Goal: Task Accomplishment & Management: Complete application form

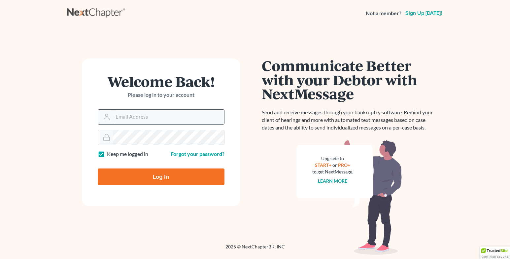
click at [154, 120] on input "Email Address" at bounding box center [168, 117] width 111 height 15
type input "[EMAIL_ADDRESS][DOMAIN_NAME]"
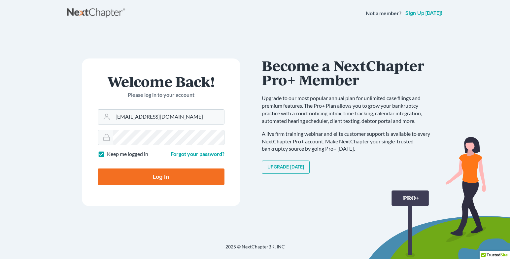
click at [156, 177] on input "Log In" at bounding box center [161, 176] width 127 height 16
type input "Thinking..."
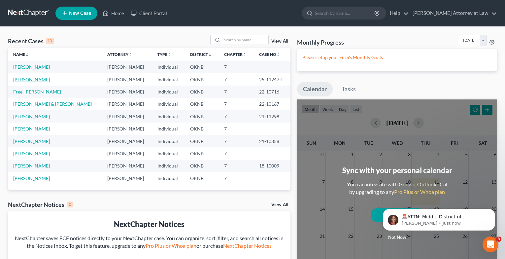
click at [37, 77] on link "[PERSON_NAME]" at bounding box center [31, 80] width 37 height 6
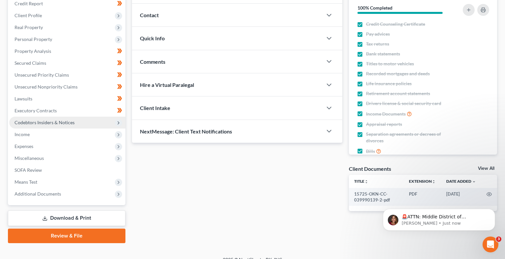
scroll to position [92, 0]
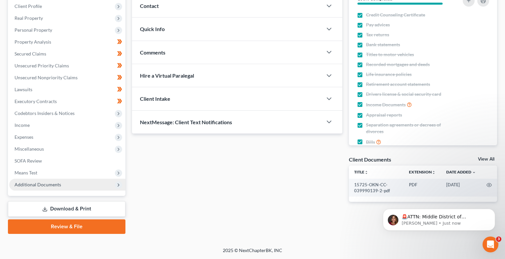
click at [118, 186] on icon at bounding box center [118, 184] width 5 height 5
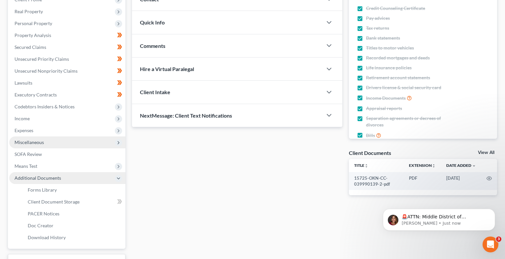
scroll to position [99, 0]
click at [118, 143] on icon at bounding box center [118, 142] width 5 height 5
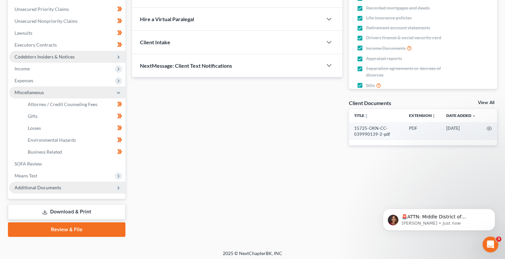
scroll to position [151, 0]
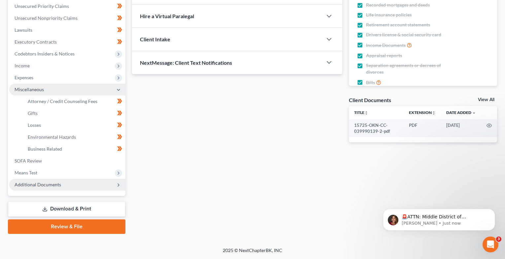
click at [118, 183] on polyline at bounding box center [118, 184] width 1 height 3
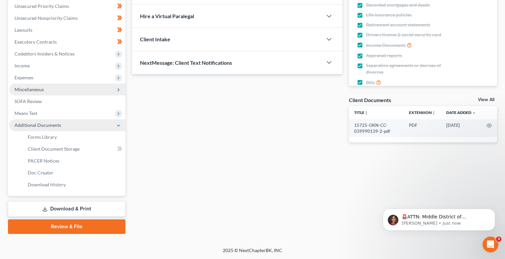
click at [118, 126] on polyline at bounding box center [118, 125] width 3 height 1
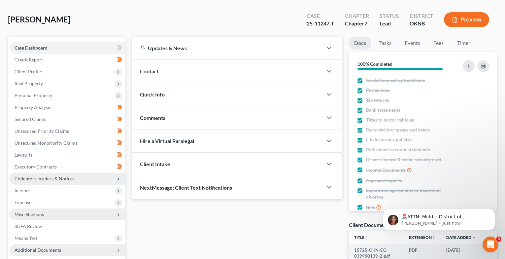
scroll to position [26, 0]
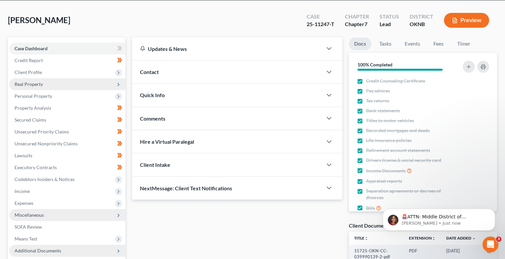
click at [62, 86] on span "Real Property" at bounding box center [67, 84] width 116 height 12
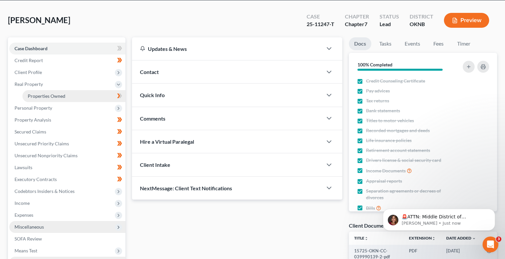
click at [63, 93] on span "Properties Owned" at bounding box center [47, 96] width 38 height 6
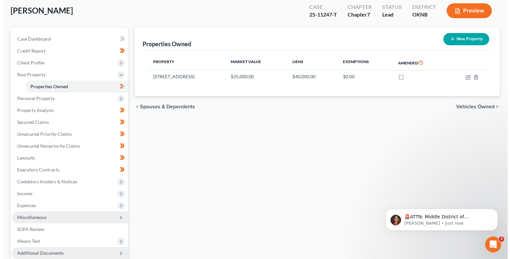
scroll to position [33, 0]
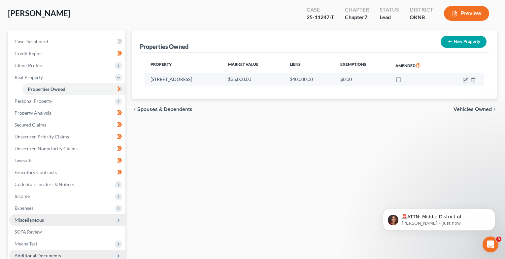
click at [185, 80] on td "9280 N. 36th W. Ave." at bounding box center [184, 79] width 78 height 13
click at [189, 83] on td "9280 N. 36th W. Ave." at bounding box center [184, 79] width 78 height 13
click at [467, 79] on td at bounding box center [464, 79] width 40 height 13
click at [467, 79] on icon "button" at bounding box center [465, 79] width 3 height 3
select select "37"
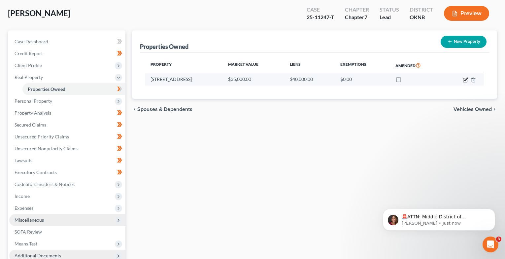
select select "0"
select select "7"
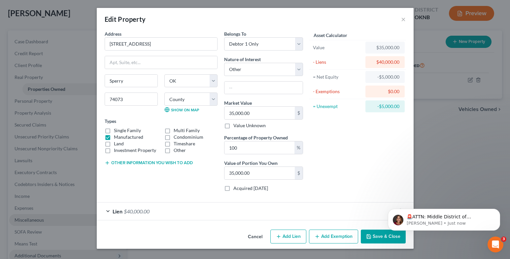
click at [117, 207] on div "Lien $40,000.00" at bounding box center [246, 210] width 298 height 17
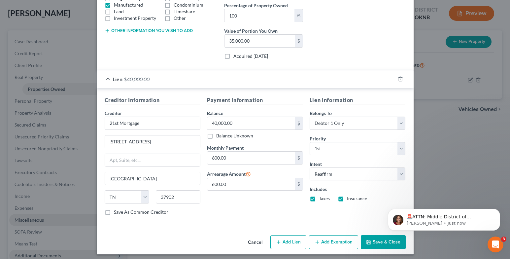
scroll to position [135, 0]
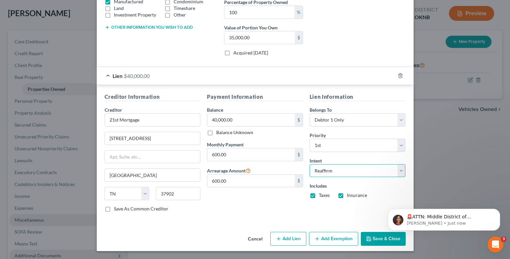
click at [399, 172] on select "Select Surrender Redeem Reaffirm Avoid Other" at bounding box center [358, 170] width 96 height 13
select select "0"
click at [310, 164] on select "Select Surrender Redeem Reaffirm Avoid Other" at bounding box center [358, 170] width 96 height 13
click at [383, 240] on html "🚨ATTN: Middle District of Florida The court has added a new Credit Counseling F…" at bounding box center [444, 218] width 132 height 46
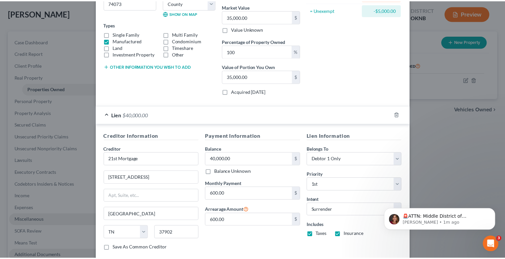
scroll to position [132, 0]
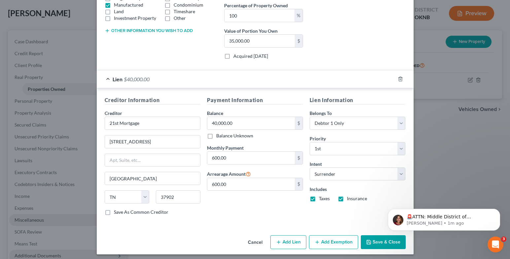
click at [375, 240] on button "Save & Close" at bounding box center [383, 242] width 45 height 14
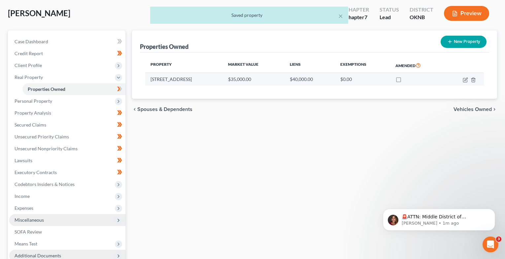
click at [405, 81] on label at bounding box center [405, 81] width 0 height 0
click at [407, 79] on input "checkbox" at bounding box center [409, 78] width 4 height 4
checkbox input "true"
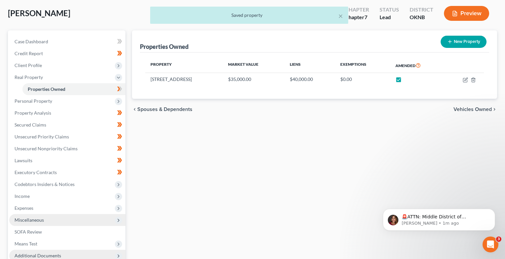
click at [469, 108] on span "Vehicles Owned" at bounding box center [472, 109] width 38 height 5
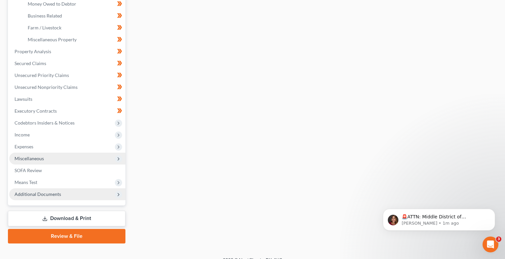
scroll to position [211, 0]
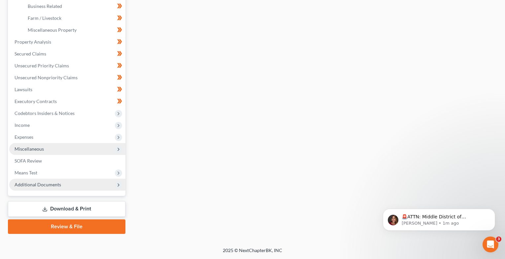
click at [88, 226] on link "Review & File" at bounding box center [66, 226] width 117 height 15
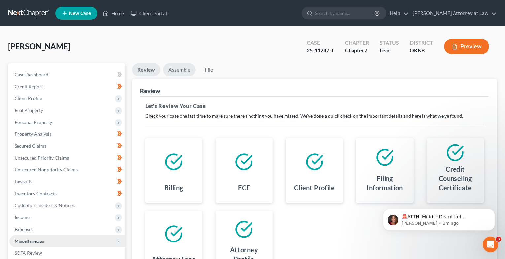
click at [184, 67] on link "Assemble" at bounding box center [179, 69] width 33 height 13
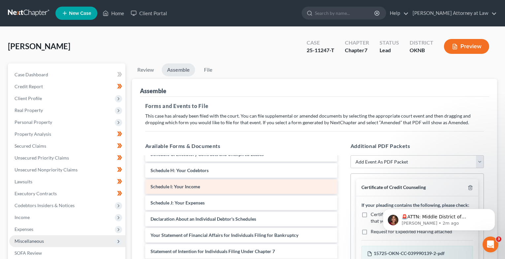
scroll to position [111, 0]
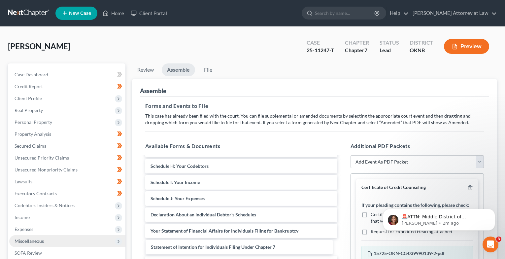
click at [242, 248] on div "Statement of Intention for Individuals Filing Under Chapter 7 Voluntary Petitio…" at bounding box center [241, 190] width 203 height 289
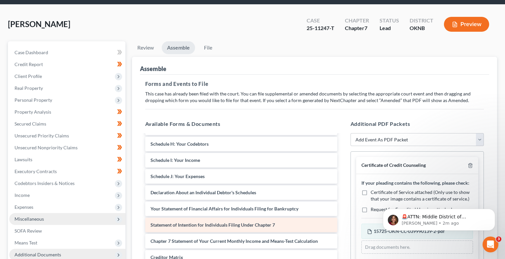
scroll to position [132, 0]
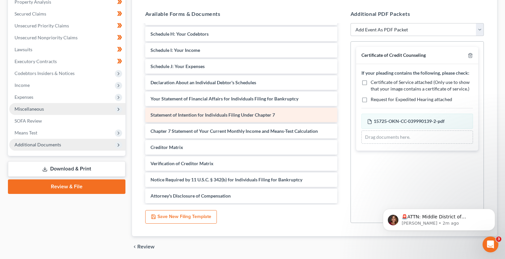
click at [246, 116] on span "Statement of Intention for Individuals Filing Under Chapter 7" at bounding box center [212, 115] width 124 height 6
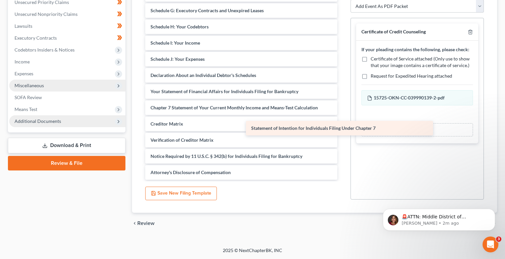
scroll to position [95, 0]
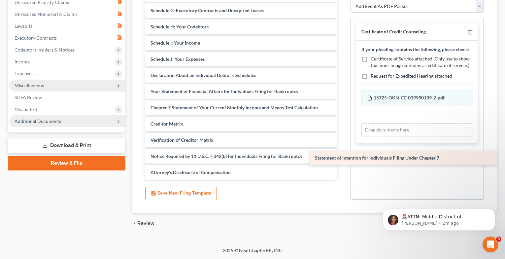
drag, startPoint x: 238, startPoint y: 89, endPoint x: 403, endPoint y: 156, distance: 178.4
click at [343, 156] on div "Statement of Intention for Individuals Filing Under Chapter 7 Voluntary Petitio…" at bounding box center [241, 42] width 203 height 273
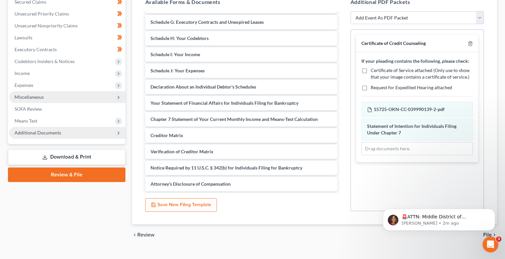
scroll to position [155, 0]
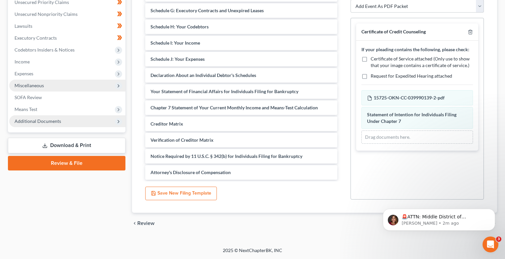
click at [88, 145] on link "Download & Print" at bounding box center [66, 146] width 117 height 16
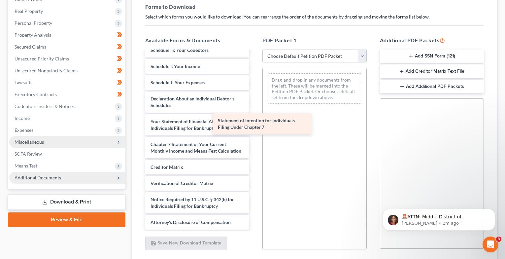
scroll to position [177, 0]
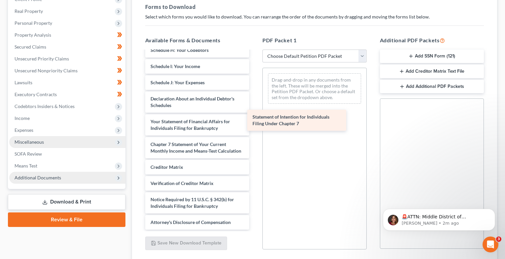
drag, startPoint x: 200, startPoint y: 115, endPoint x: 307, endPoint y: 115, distance: 107.2
click at [255, 115] on div "Statement of Intention for Individuals Filing Under Chapter 7 15725-OKN-CC-0399…" at bounding box center [197, 55] width 115 height 349
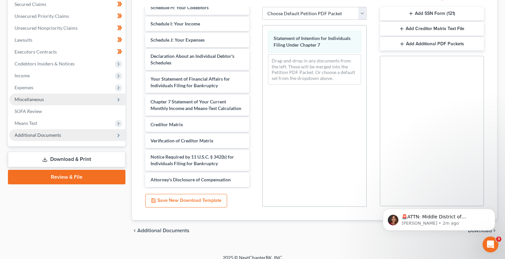
scroll to position [149, 0]
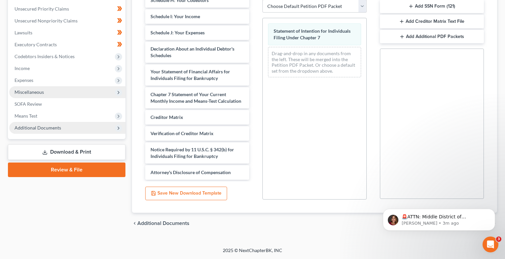
drag, startPoint x: 409, startPoint y: 262, endPoint x: 409, endPoint y: 239, distance: 23.4
click at [409, 237] on body "🚨ATTN: Middle District of Florida The court has added a new Credit Counseling F…" at bounding box center [439, 217] width 127 height 41
drag, startPoint x: 314, startPoint y: 228, endPoint x: 318, endPoint y: 221, distance: 8.1
click at [316, 225] on div "chevron_left Additional Documents Download chevron_right" at bounding box center [314, 223] width 365 height 21
click at [114, 169] on link "Review & File" at bounding box center [66, 169] width 117 height 15
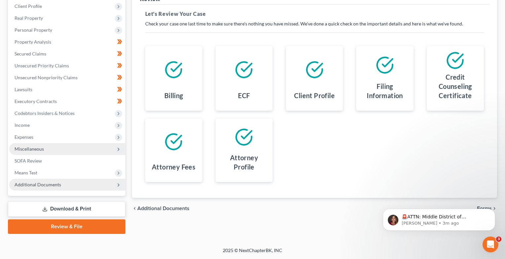
click at [65, 206] on link "Download & Print" at bounding box center [66, 209] width 117 height 16
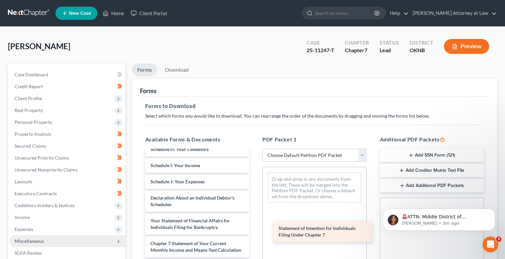
drag, startPoint x: 201, startPoint y: 214, endPoint x: 326, endPoint y: 221, distance: 125.3
click at [255, 221] on div "Statement of Intention for Individuals Filing Under Chapter 7 15725-OKN-CC-0399…" at bounding box center [197, 154] width 115 height 349
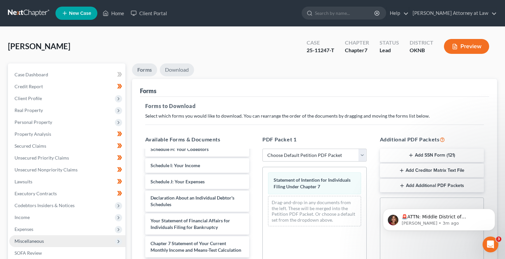
click at [182, 69] on link "Download" at bounding box center [177, 69] width 34 height 13
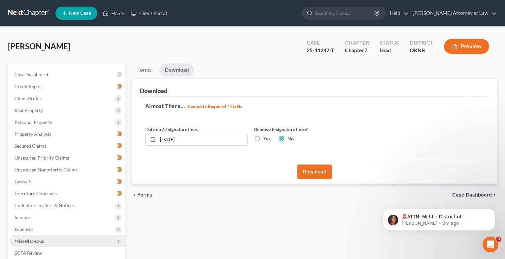
click at [311, 169] on button "Download" at bounding box center [314, 171] width 34 height 15
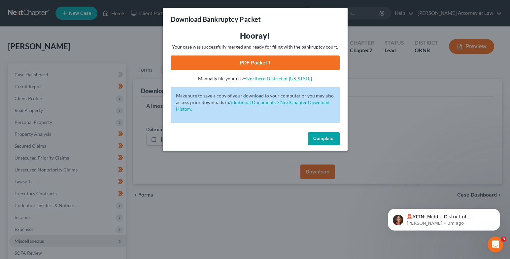
click at [269, 63] on link "PDF Packet 1" at bounding box center [255, 62] width 169 height 15
click at [328, 138] on span "Complete!" at bounding box center [323, 139] width 21 height 6
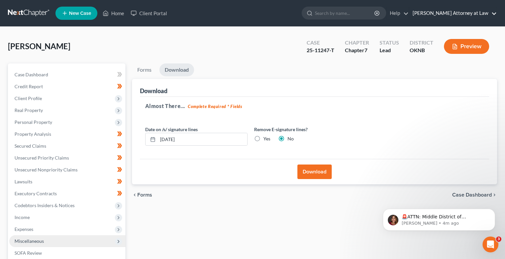
click at [480, 11] on link "Toni Beach Attorney at Law" at bounding box center [452, 13] width 87 height 12
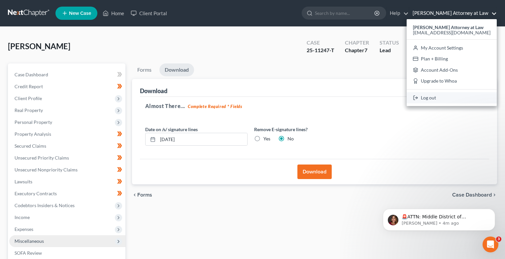
click at [440, 101] on link "Log out" at bounding box center [452, 97] width 90 height 11
